Goal: Check status: Check status

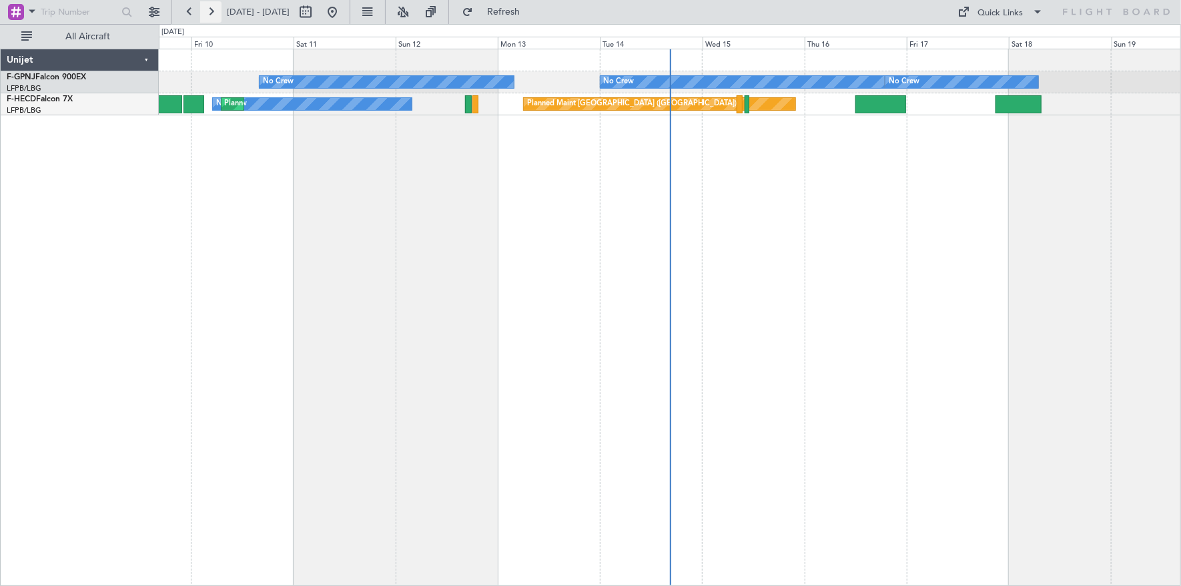
click at [211, 15] on button at bounding box center [210, 11] width 21 height 21
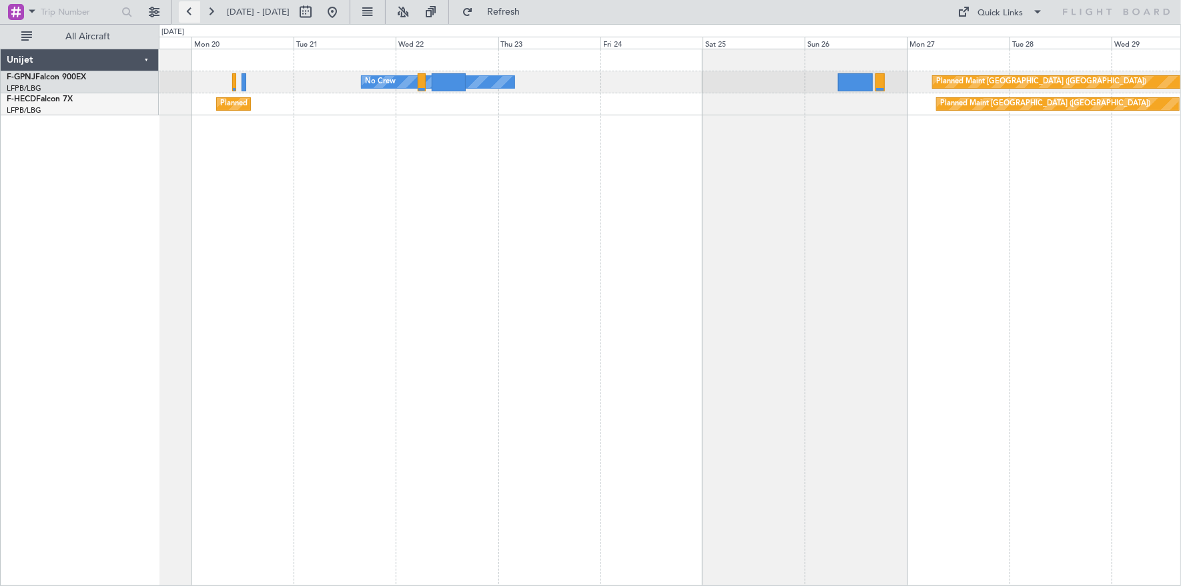
click at [192, 13] on button at bounding box center [189, 11] width 21 height 21
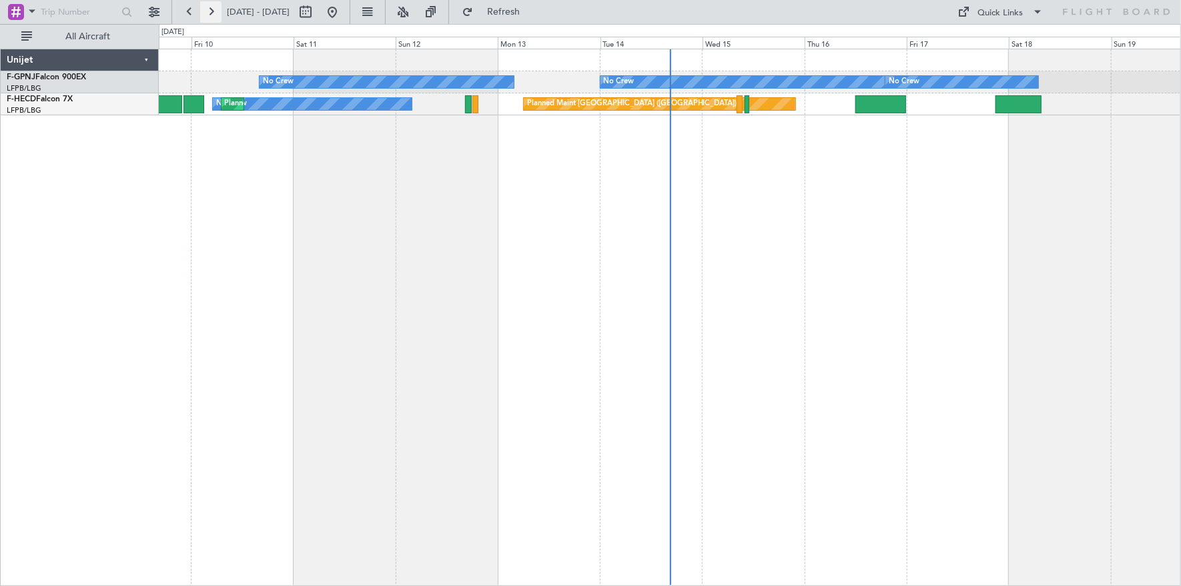
click at [212, 9] on button at bounding box center [210, 11] width 21 height 21
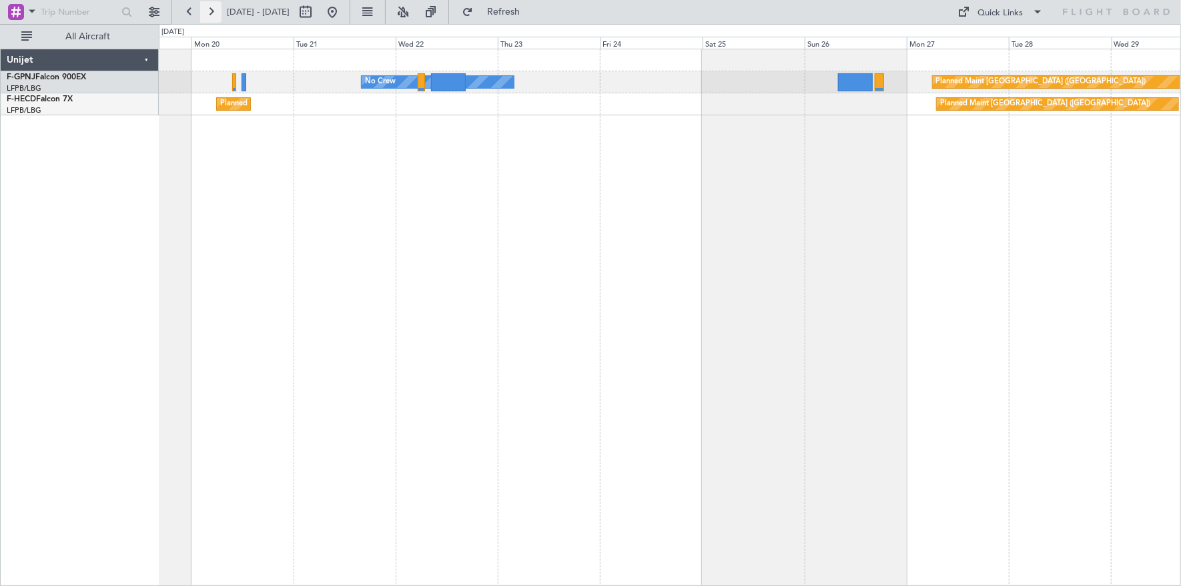
click at [212, 9] on button at bounding box center [210, 11] width 21 height 21
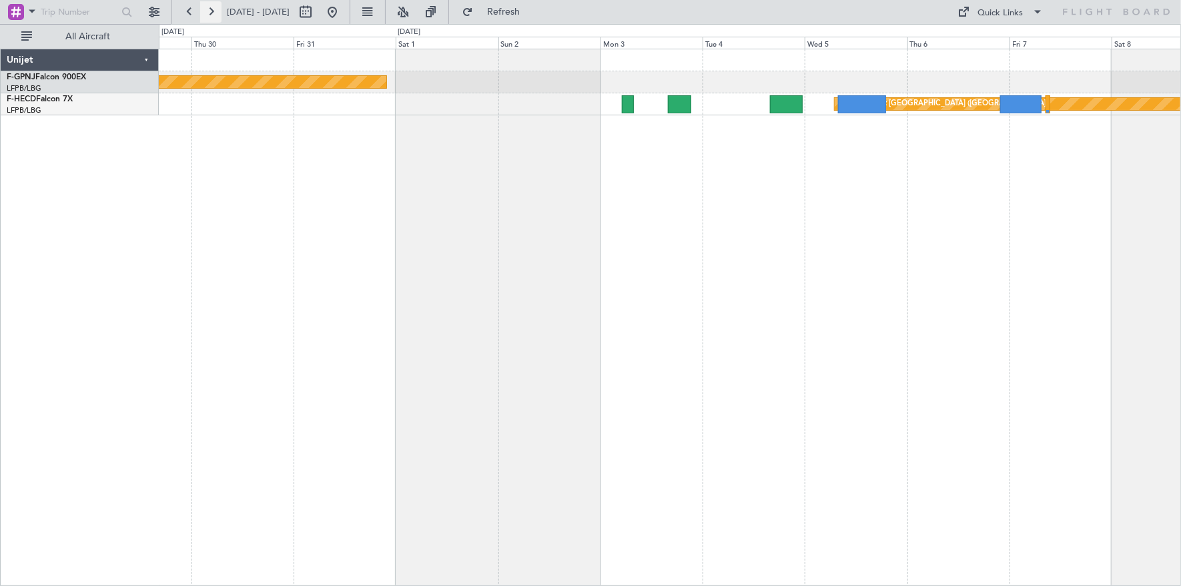
click at [212, 9] on button at bounding box center [210, 11] width 21 height 21
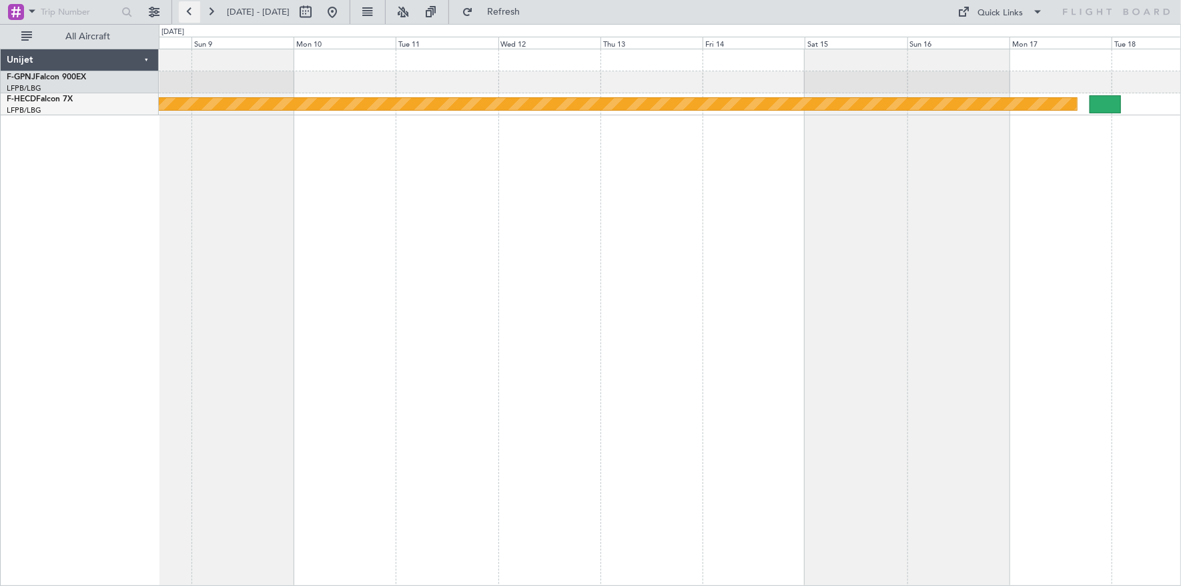
click at [195, 9] on button at bounding box center [189, 11] width 21 height 21
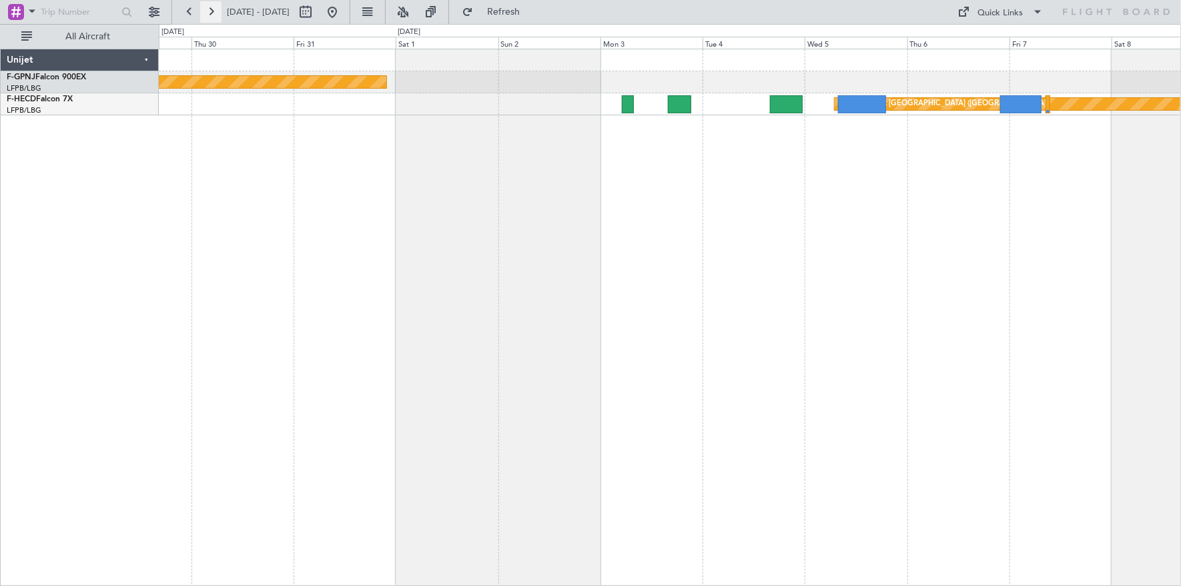
click at [213, 11] on button at bounding box center [210, 11] width 21 height 21
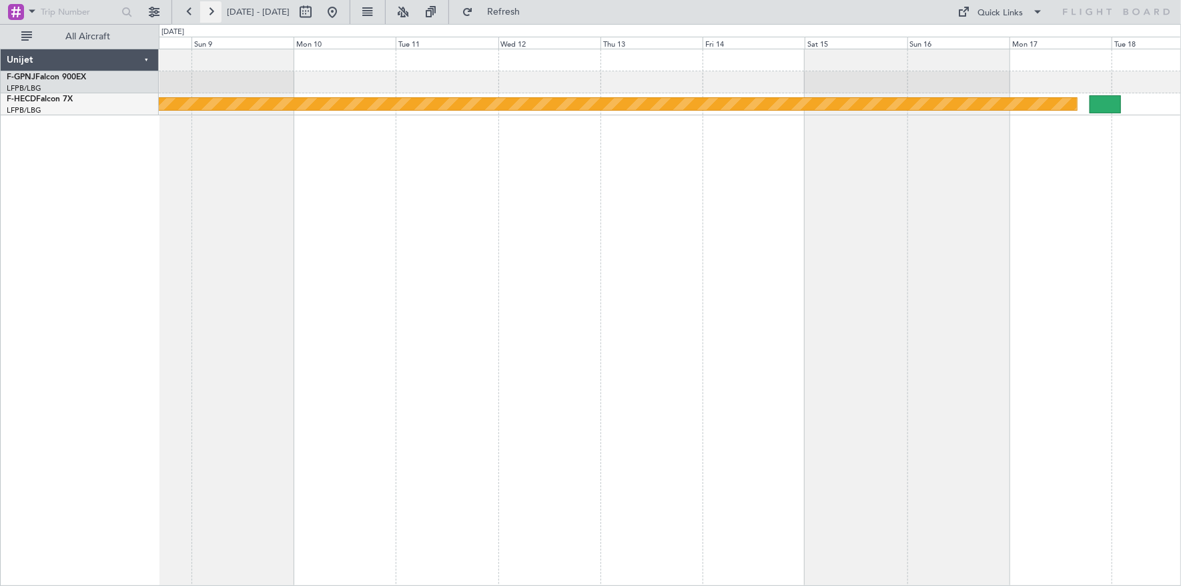
click at [213, 11] on button at bounding box center [210, 11] width 21 height 21
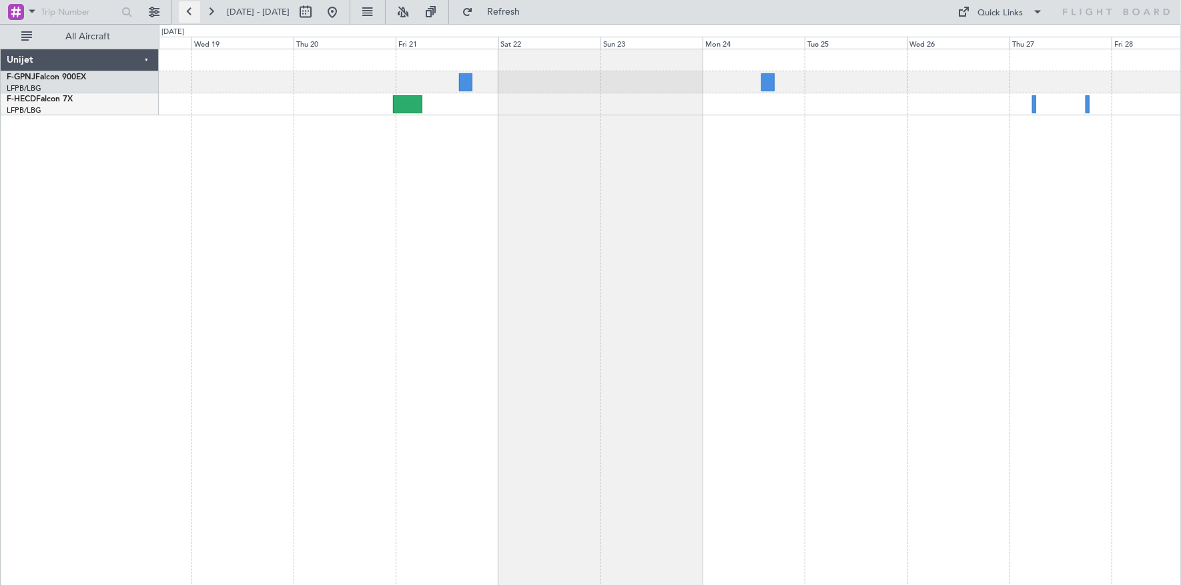
click at [187, 6] on button at bounding box center [189, 11] width 21 height 21
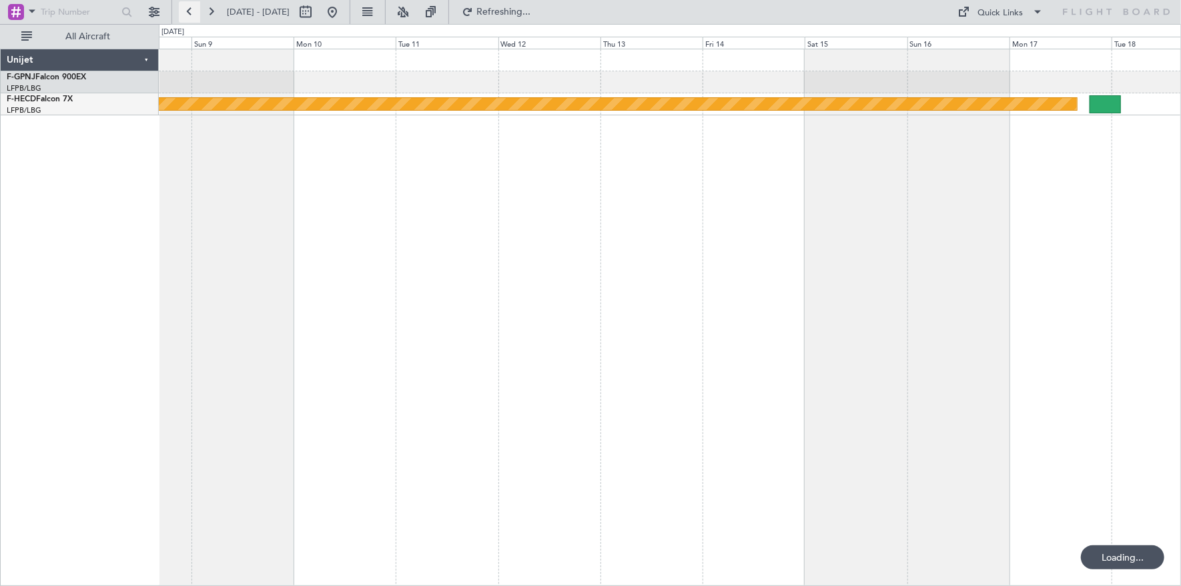
click at [187, 6] on button at bounding box center [189, 11] width 21 height 21
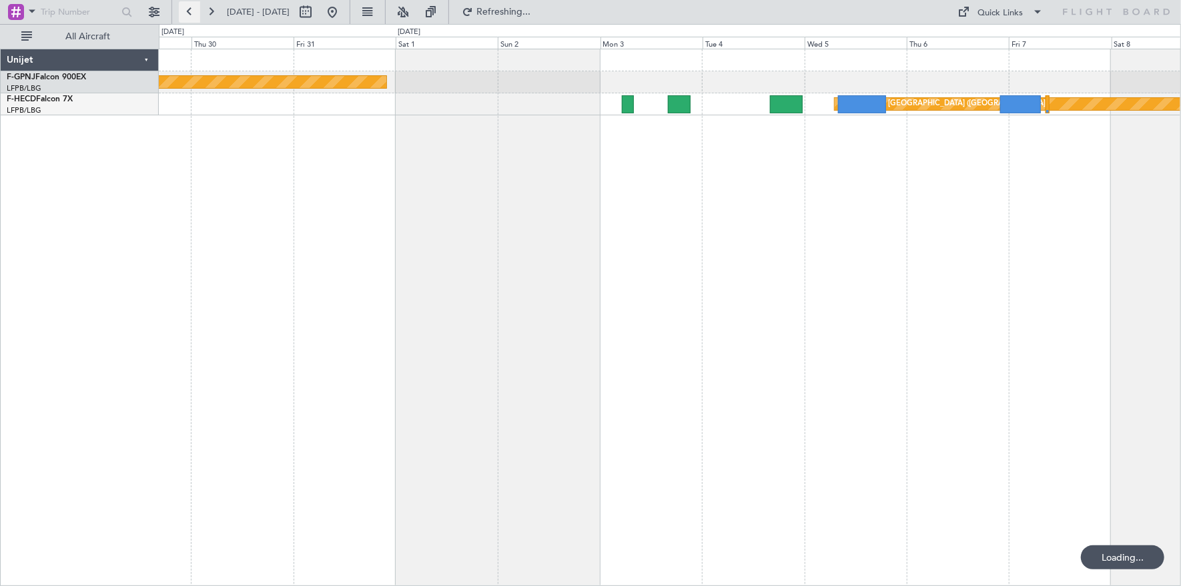
click at [187, 6] on button at bounding box center [189, 11] width 21 height 21
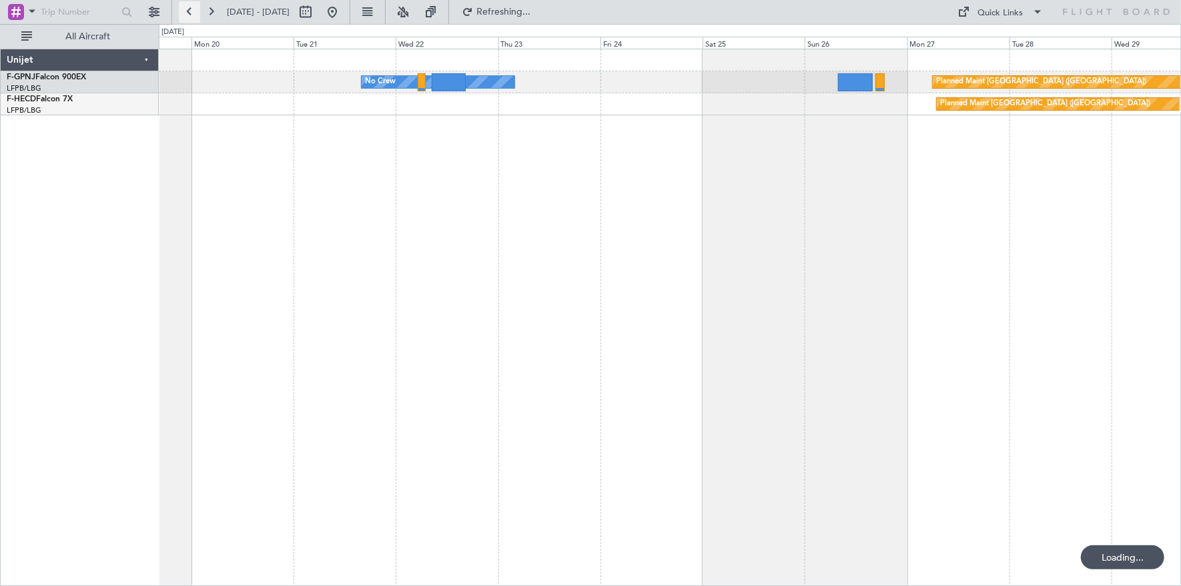
click at [187, 6] on button at bounding box center [189, 11] width 21 height 21
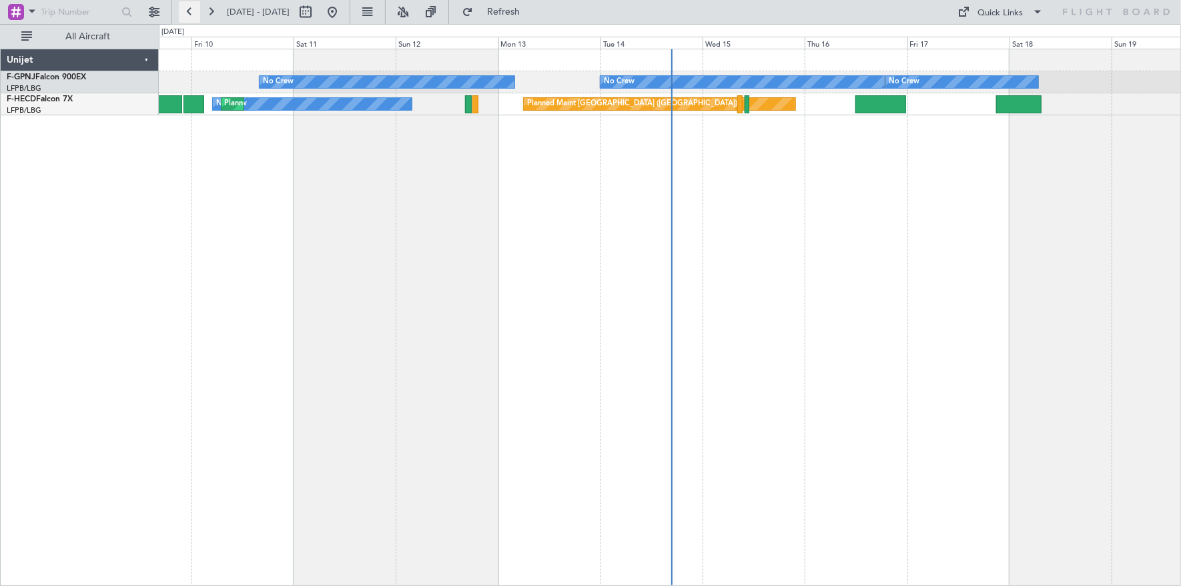
click at [183, 11] on button at bounding box center [189, 11] width 21 height 21
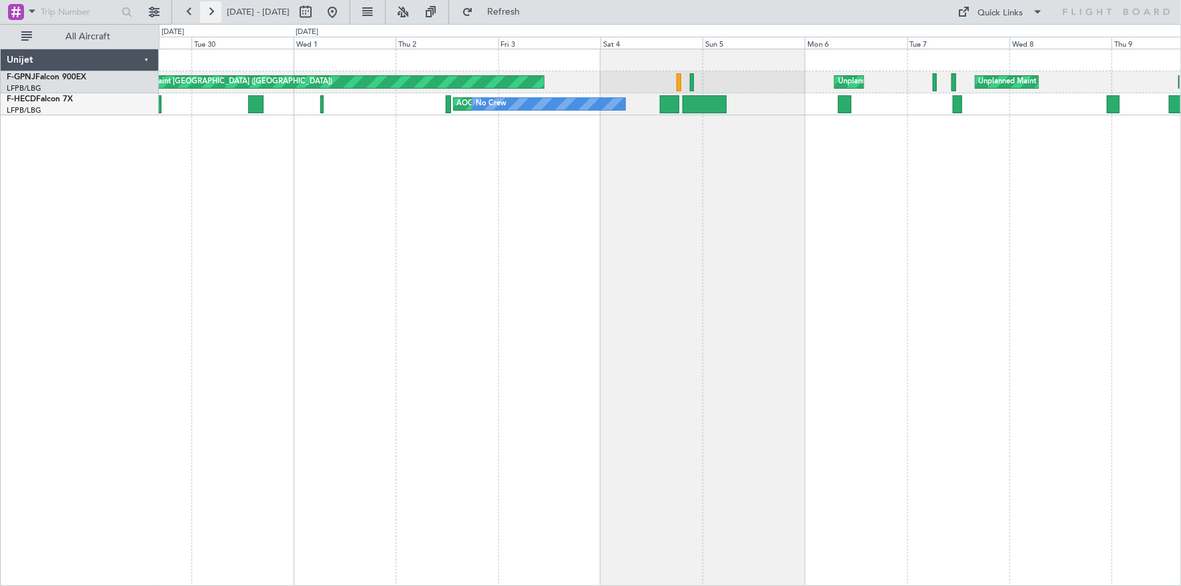
click at [213, 10] on button at bounding box center [210, 11] width 21 height 21
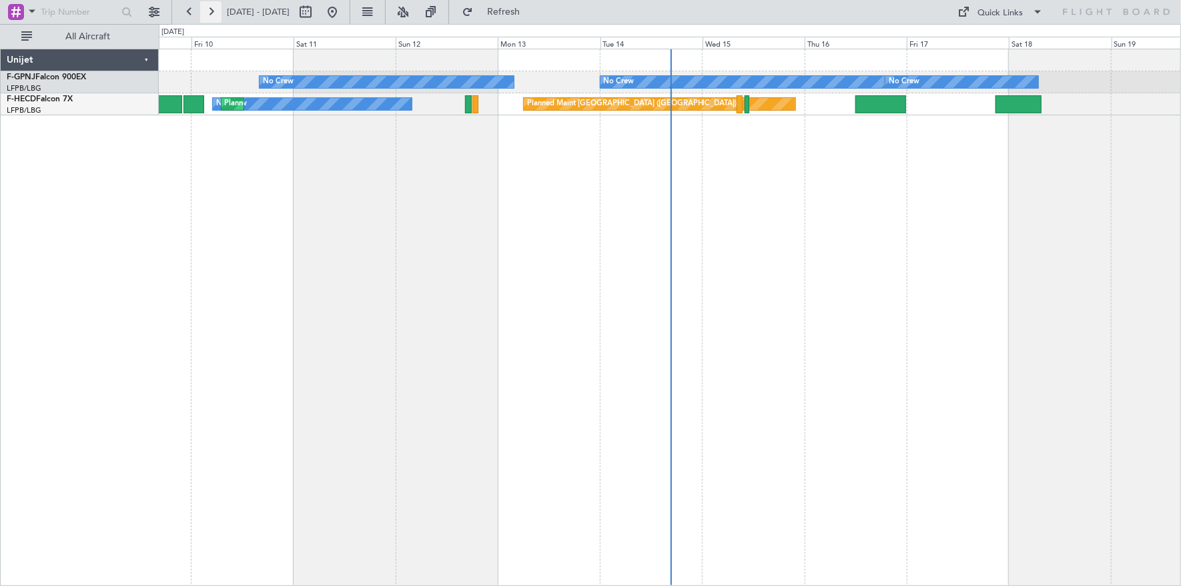
click at [211, 15] on button at bounding box center [210, 11] width 21 height 21
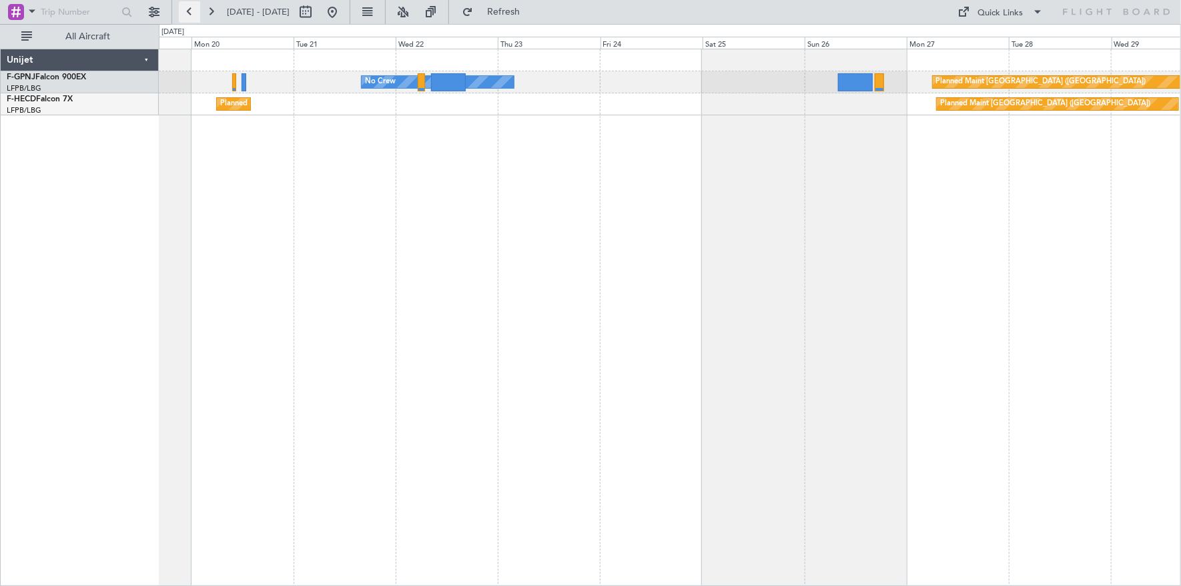
click at [185, 13] on button at bounding box center [189, 11] width 21 height 21
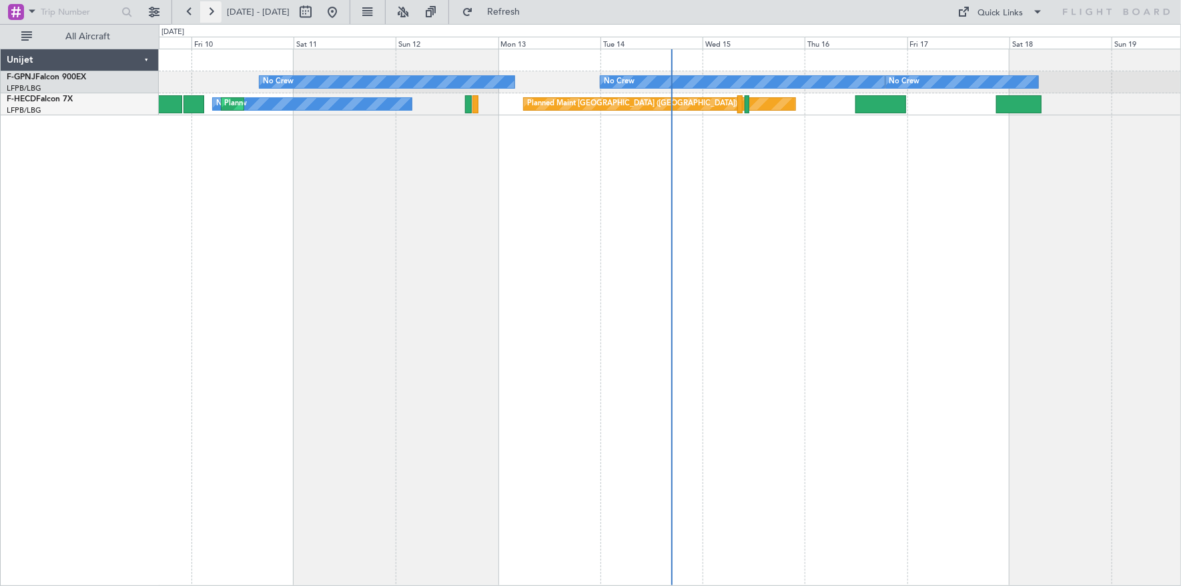
click at [211, 9] on button at bounding box center [210, 11] width 21 height 21
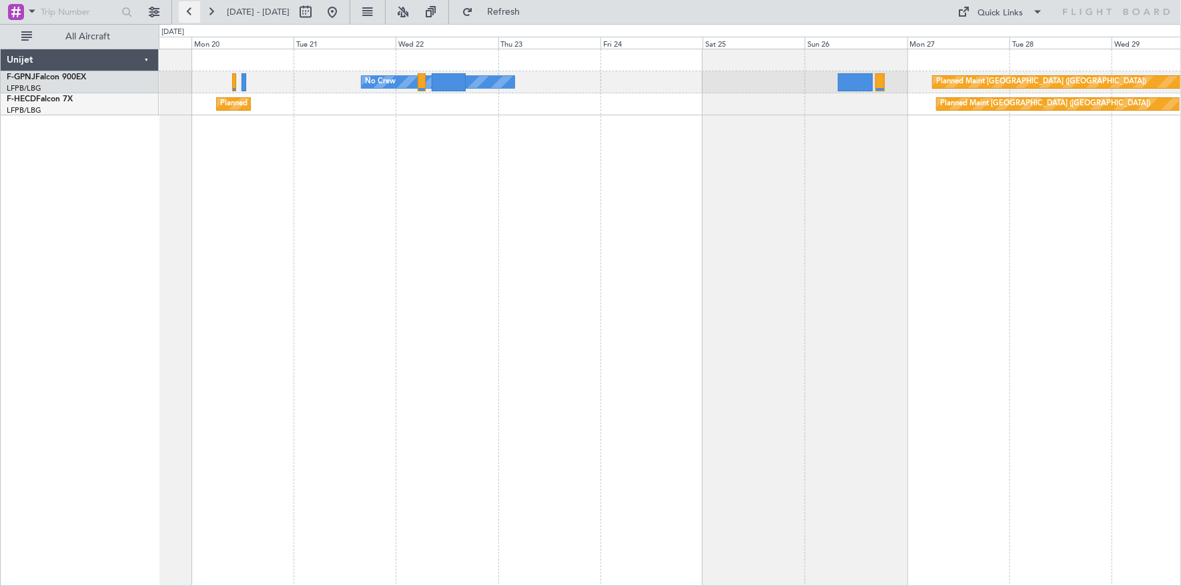
click at [190, 9] on button at bounding box center [189, 11] width 21 height 21
